Goal: Transaction & Acquisition: Purchase product/service

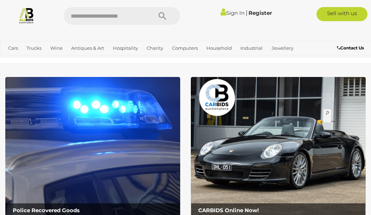
click at [127, 18] on input "text" at bounding box center [104, 16] width 81 height 18
type input "*****"
drag, startPoint x: 106, startPoint y: 16, endPoint x: 62, endPoint y: 16, distance: 43.9
click at [62, 16] on div "*****" at bounding box center [121, 16] width 127 height 18
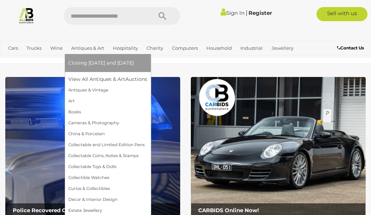
click at [85, 46] on link "Antiques & Art" at bounding box center [87, 48] width 39 height 12
click at [87, 90] on link "Antiques & Vintage" at bounding box center [107, 90] width 79 height 11
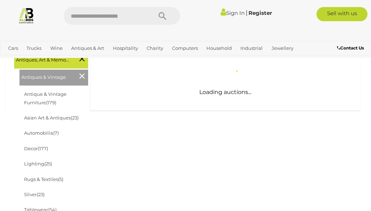
scroll to position [118, 0]
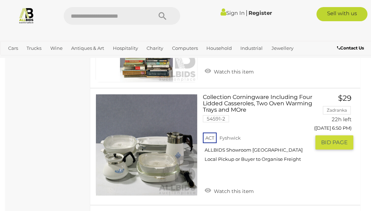
scroll to position [921, 0]
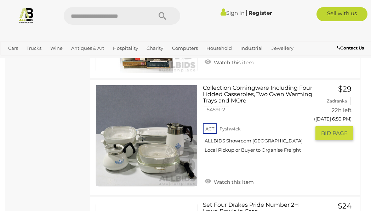
click at [273, 95] on link "Collection Corningware Including Four Lidded Casseroles, Two Oven Warming Trays…" at bounding box center [259, 122] width 102 height 74
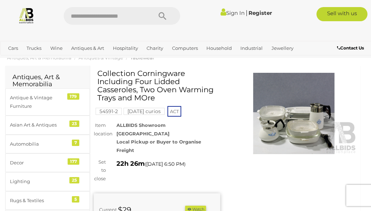
scroll to position [16, 0]
click at [292, 114] on img at bounding box center [294, 113] width 126 height 81
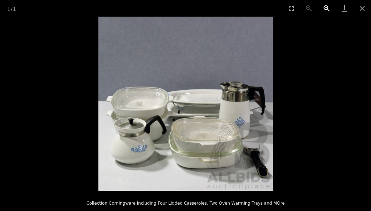
click at [325, 8] on button "Zoom in" at bounding box center [327, 8] width 18 height 17
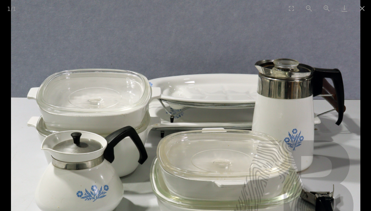
scroll to position [117, 0]
click at [362, 8] on button "Close gallery" at bounding box center [362, 8] width 18 height 17
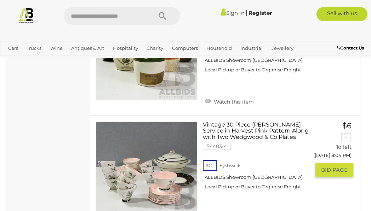
scroll to position [2923, 0]
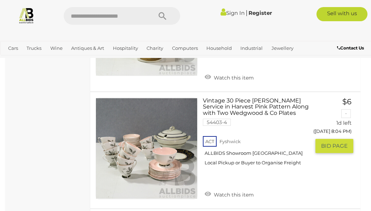
click at [260, 98] on link "Vintage 30 Piece Queen Anne Service in Harvest Pink Pattern Along with Two Wedg…" at bounding box center [259, 135] width 102 height 74
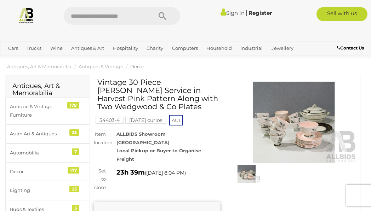
scroll to position [7, 0]
click at [289, 124] on img at bounding box center [294, 122] width 126 height 81
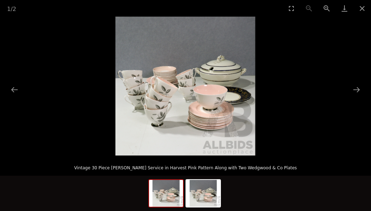
click at [195, 209] on div at bounding box center [185, 194] width 74 height 37
click at [199, 197] on img at bounding box center [203, 193] width 34 height 27
click at [166, 193] on img at bounding box center [166, 193] width 34 height 27
click at [326, 3] on button "Zoom in" at bounding box center [327, 8] width 18 height 17
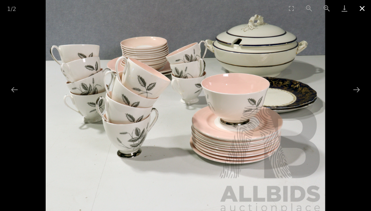
click at [363, 7] on button "Close gallery" at bounding box center [362, 8] width 18 height 17
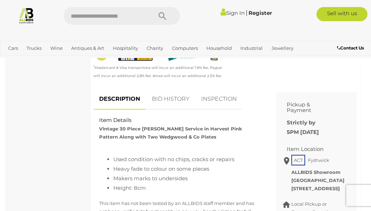
scroll to position [299, 0]
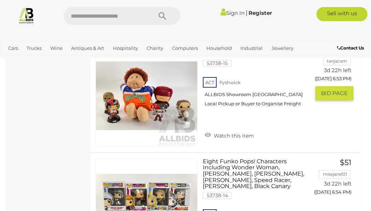
scroll to position [5892, 0]
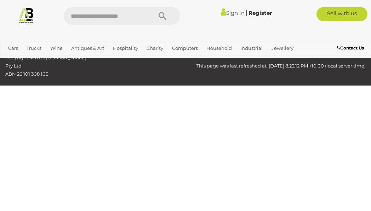
scroll to position [104, 0]
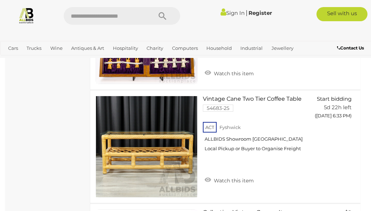
scroll to position [2782, 0]
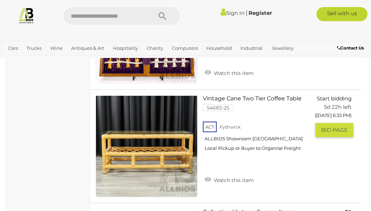
click at [270, 95] on link "Vintage Cane Two Tier Coffee Table 54683-25 ACT Fyshwick ALLBIDS Showroom Fyshw…" at bounding box center [259, 125] width 102 height 61
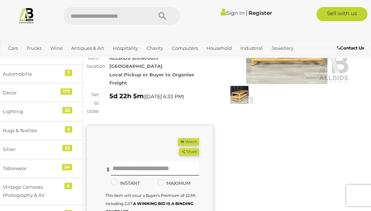
scroll to position [46, 11]
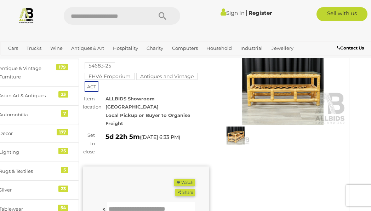
click at [274, 87] on img at bounding box center [283, 84] width 126 height 81
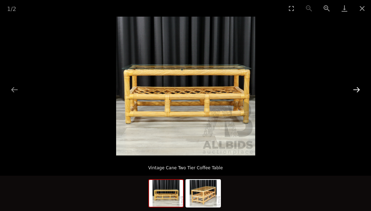
click at [357, 88] on button "Next slide" at bounding box center [356, 90] width 15 height 14
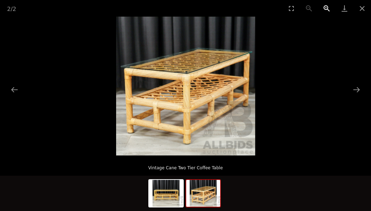
click at [325, 5] on button "Zoom in" at bounding box center [327, 8] width 18 height 17
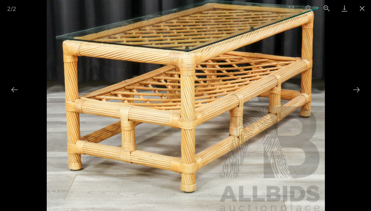
scroll to position [14, 11]
click at [15, 87] on button "Previous slide" at bounding box center [14, 90] width 15 height 14
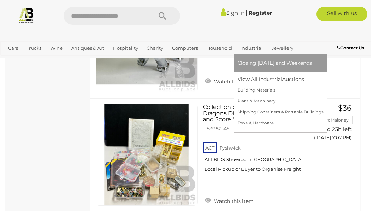
scroll to position [2825, 0]
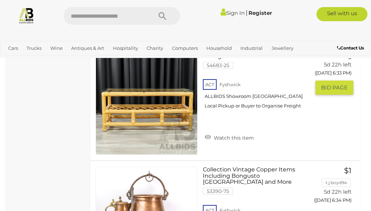
click at [175, 85] on link at bounding box center [146, 104] width 102 height 102
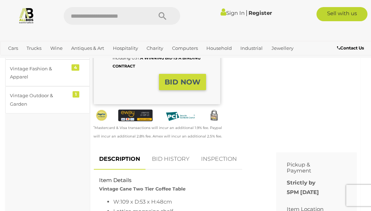
scroll to position [232, 0]
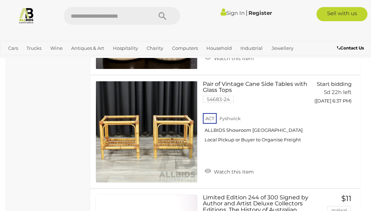
scroll to position [3485, 0]
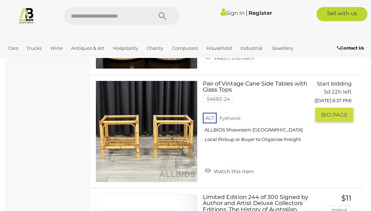
click at [219, 81] on link "Pair of Vintage Cane Side Tables with Glass Tops 54683-24 ACT [GEOGRAPHIC_DATA]" at bounding box center [259, 114] width 102 height 67
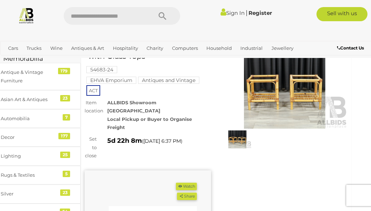
scroll to position [0, 9]
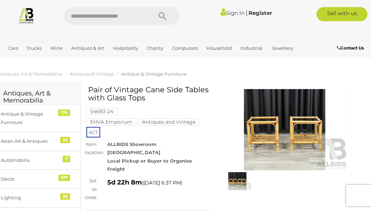
click at [300, 125] on img at bounding box center [284, 129] width 126 height 81
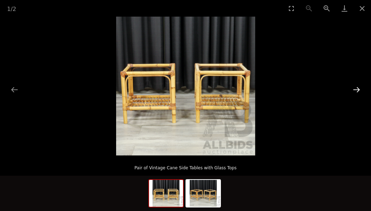
click at [361, 89] on button "Next slide" at bounding box center [356, 90] width 15 height 14
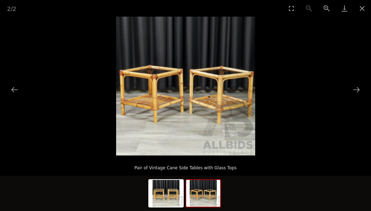
click at [238, 88] on img at bounding box center [185, 86] width 139 height 139
click at [323, 10] on button "Zoom in" at bounding box center [327, 8] width 18 height 17
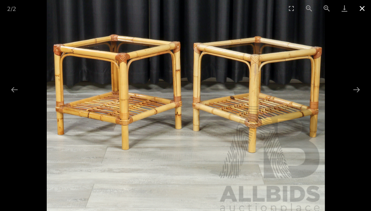
click at [367, 8] on button "Close gallery" at bounding box center [362, 8] width 18 height 17
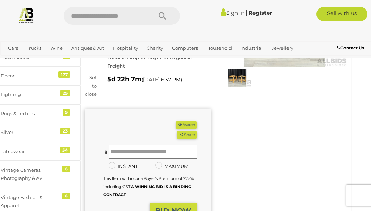
scroll to position [104, 9]
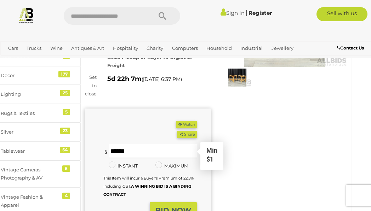
click at [157, 144] on input "text" at bounding box center [153, 151] width 88 height 14
type input "**"
click at [180, 206] on strong "BID NOW" at bounding box center [173, 210] width 36 height 8
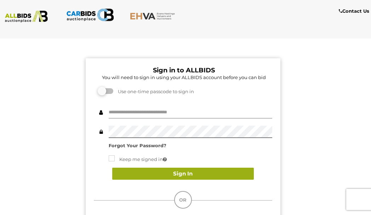
type input "**********"
click at [181, 171] on button "Sign In" at bounding box center [182, 174] width 141 height 12
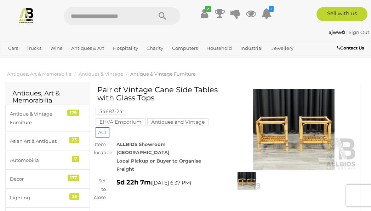
scroll to position [121, 0]
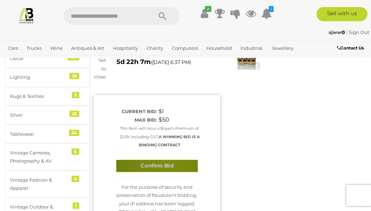
click at [167, 160] on button "Confirm Bid" at bounding box center [157, 166] width 82 height 12
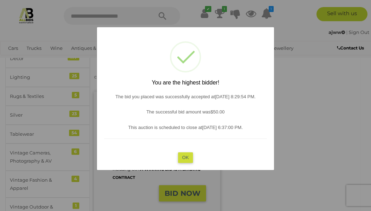
click at [184, 156] on button "OK" at bounding box center [185, 157] width 15 height 10
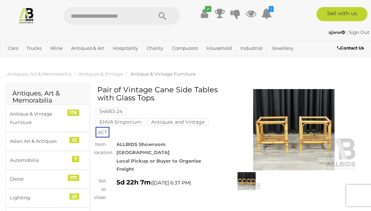
click at [145, 74] on span "Antique & Vintage Furniture" at bounding box center [162, 74] width 65 height 6
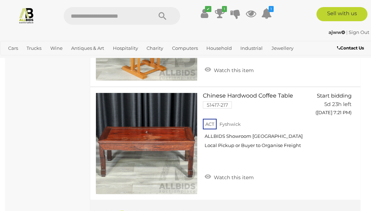
scroll to position [5622, 0]
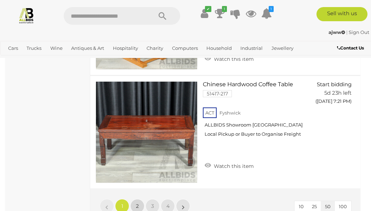
click at [140, 199] on link "2" at bounding box center [137, 206] width 14 height 14
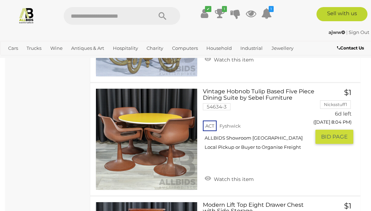
scroll to position [4693, 0]
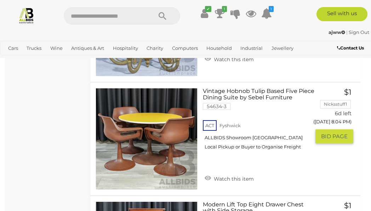
click at [258, 88] on link "Vintage Hobnob Tulip Based Five Piece Dining Suite by Sebel Furniture 54634-3 A…" at bounding box center [259, 121] width 102 height 67
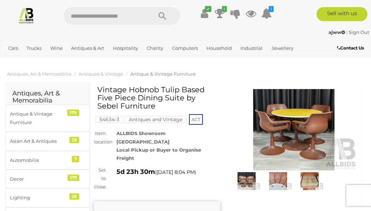
click at [306, 112] on img at bounding box center [294, 129] width 126 height 81
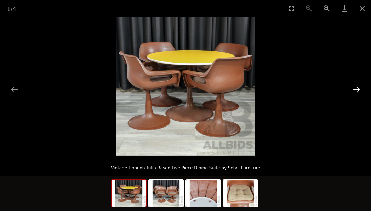
click at [357, 91] on button "Next slide" at bounding box center [356, 90] width 15 height 14
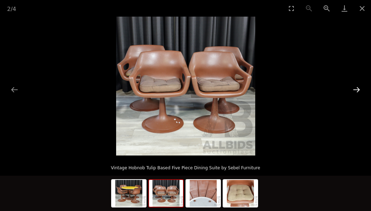
click at [357, 91] on button "Next slide" at bounding box center [356, 90] width 15 height 14
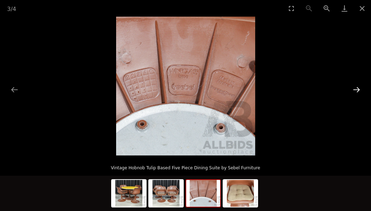
click at [357, 91] on button "Next slide" at bounding box center [356, 90] width 15 height 14
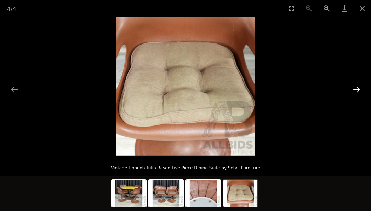
click at [357, 91] on button "Next slide" at bounding box center [356, 90] width 15 height 14
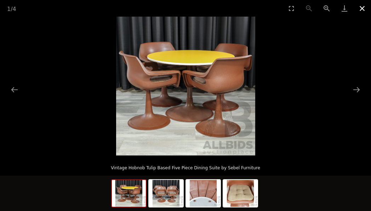
click at [361, 8] on button "Close gallery" at bounding box center [362, 8] width 18 height 17
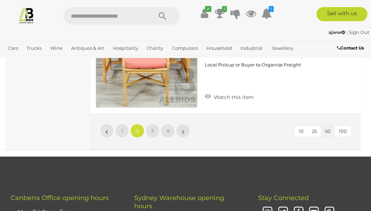
scroll to position [5683, 0]
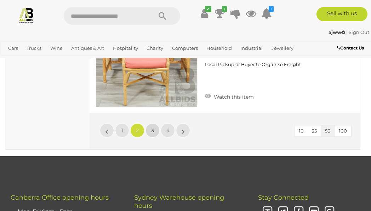
click at [155, 129] on link "3" at bounding box center [152, 130] width 14 height 14
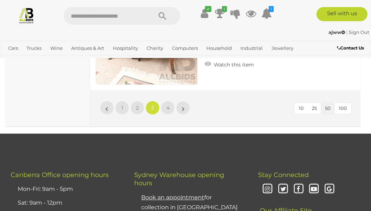
scroll to position [5703, 0]
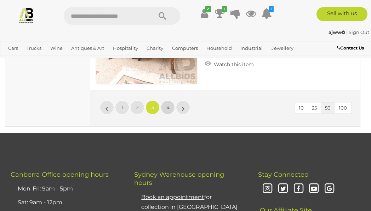
click at [167, 105] on span "4" at bounding box center [167, 107] width 3 height 6
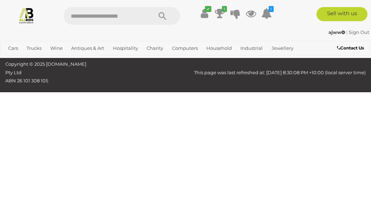
scroll to position [47, 0]
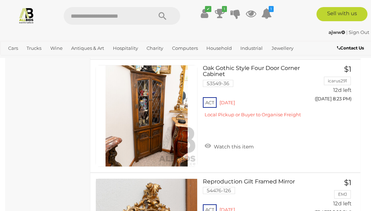
scroll to position [2856, 0]
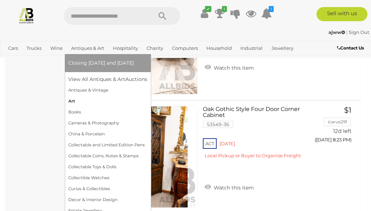
click at [76, 101] on link "Art" at bounding box center [107, 101] width 79 height 11
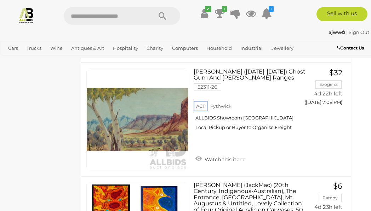
scroll to position [5818, 10]
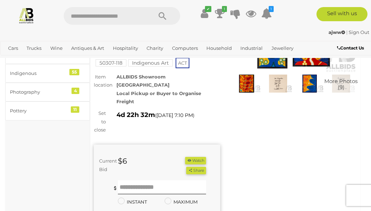
scroll to position [5, 0]
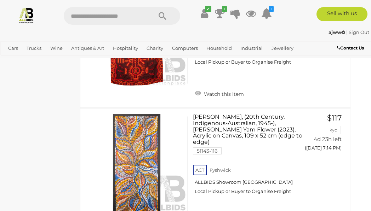
scroll to position [6160, 10]
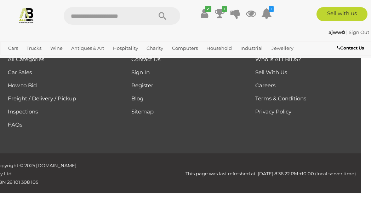
scroll to position [96, 0]
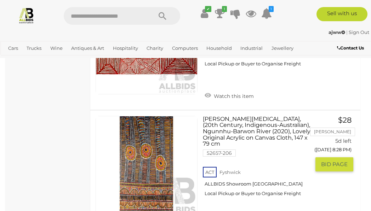
scroll to position [4454, 0]
click at [227, 116] on link "Annie Marlissa, (20th Century, Indigenous-Australian), Ngunnhu-Barwon River (20…" at bounding box center [259, 159] width 102 height 86
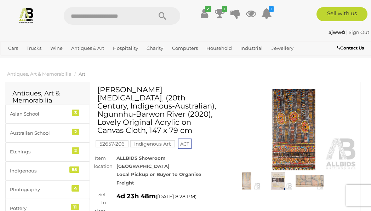
click at [288, 108] on img at bounding box center [294, 129] width 126 height 81
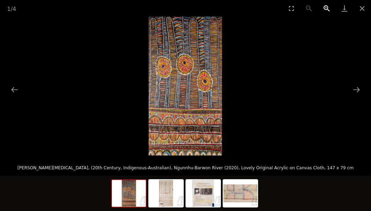
click at [326, 2] on button "Zoom in" at bounding box center [327, 8] width 18 height 17
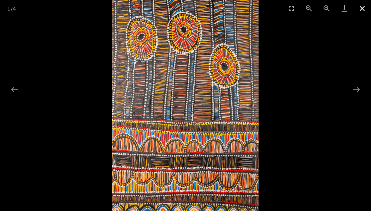
click at [362, 7] on button "Close gallery" at bounding box center [362, 8] width 18 height 17
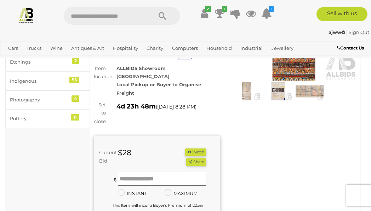
scroll to position [90, 0]
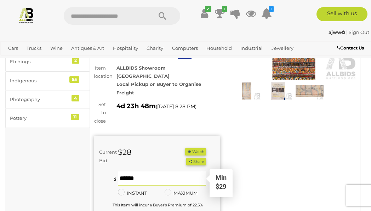
click at [137, 172] on input "text" at bounding box center [162, 179] width 88 height 14
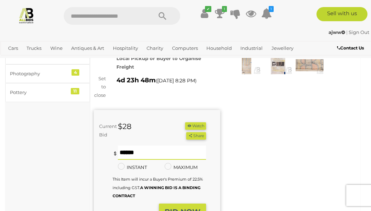
scroll to position [116, 0]
type input "**"
click at [182, 208] on strong "BID NOW" at bounding box center [182, 212] width 36 height 8
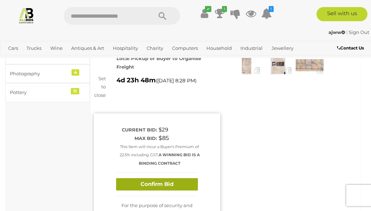
click at [158, 178] on button "Confirm Bid" at bounding box center [157, 184] width 82 height 12
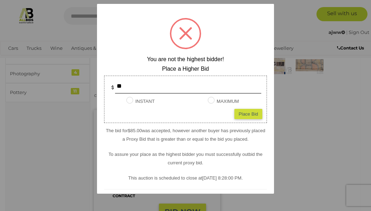
click at [317, 101] on div at bounding box center [185, 105] width 371 height 211
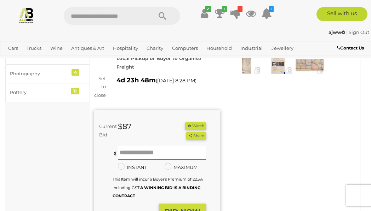
scroll to position [0, 0]
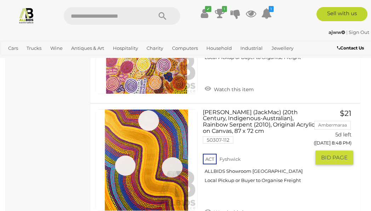
scroll to position [5709, 0]
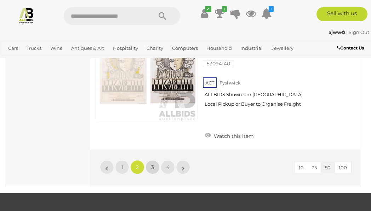
click at [154, 160] on link "3" at bounding box center [152, 167] width 14 height 14
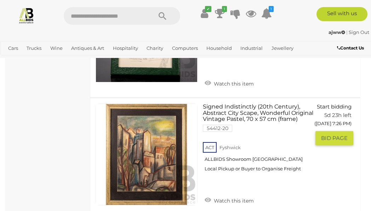
scroll to position [1781, 0]
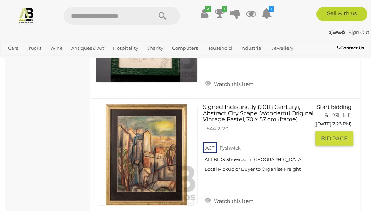
click at [240, 104] on link "Signed Indistinctly (20th Century), Abstract City Scape, Wonderful Original Vin…" at bounding box center [259, 141] width 102 height 74
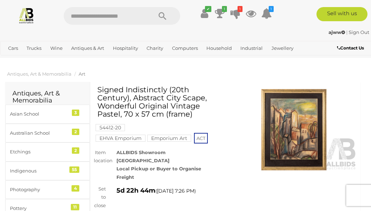
click at [284, 122] on img at bounding box center [294, 129] width 126 height 81
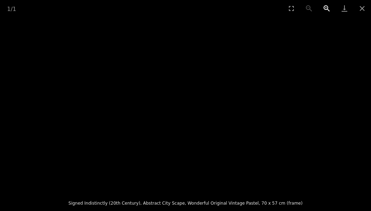
click at [325, 10] on button "Zoom in" at bounding box center [327, 8] width 18 height 17
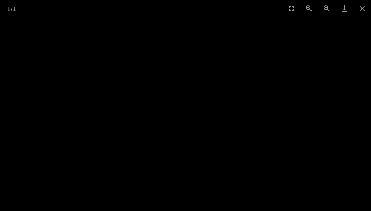
drag, startPoint x: 243, startPoint y: 92, endPoint x: 240, endPoint y: 41, distance: 50.3
click at [240, 41] on img at bounding box center [185, 52] width 280 height 349
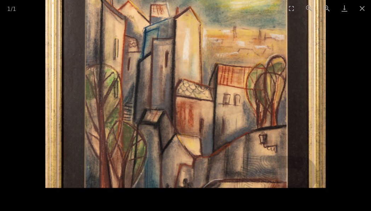
drag, startPoint x: 240, startPoint y: 41, endPoint x: 229, endPoint y: 129, distance: 88.0
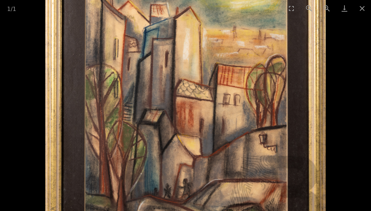
click at [229, 129] on img at bounding box center [185, 91] width 280 height 349
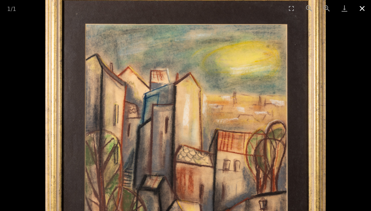
click at [361, 8] on button "Close gallery" at bounding box center [362, 8] width 18 height 17
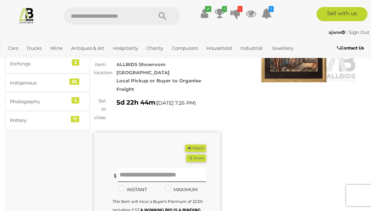
scroll to position [89, 0]
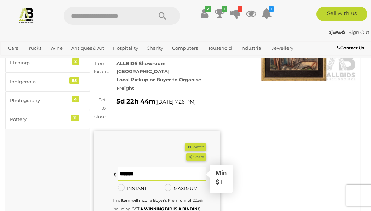
click at [150, 167] on input "text" at bounding box center [162, 174] width 88 height 14
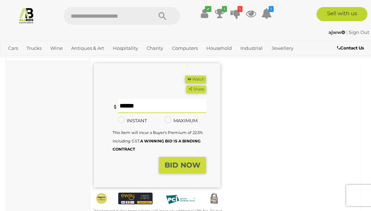
type input "**"
click at [184, 161] on strong "BID NOW" at bounding box center [182, 165] width 36 height 8
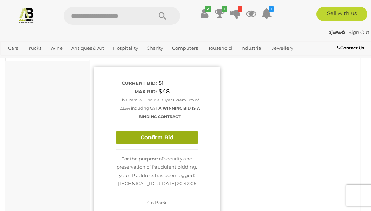
click at [185, 132] on button "Confirm Bid" at bounding box center [157, 138] width 82 height 12
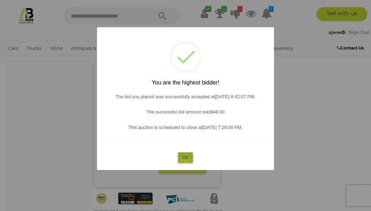
click at [186, 161] on button "OK" at bounding box center [185, 157] width 15 height 10
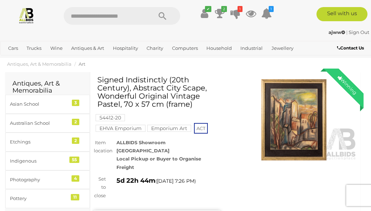
scroll to position [10, 0]
